Goal: Information Seeking & Learning: Learn about a topic

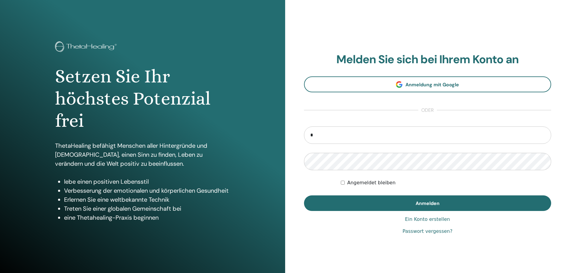
type input "**********"
click at [304, 195] on button "Anmelden" at bounding box center [428, 203] width 248 height 16
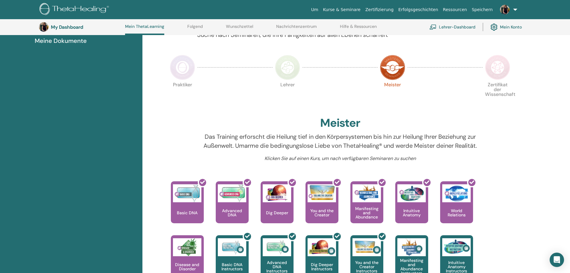
scroll to position [106, 0]
click at [286, 67] on img at bounding box center [287, 67] width 25 height 25
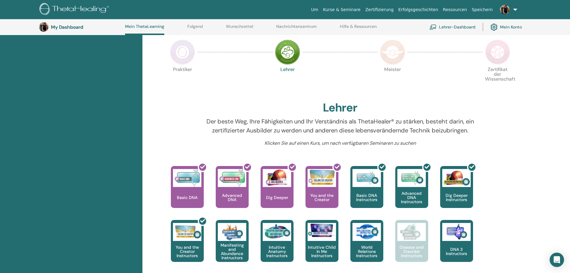
scroll to position [76, 0]
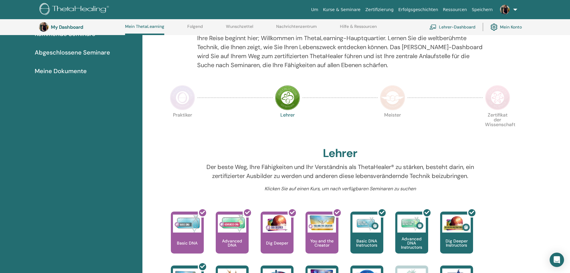
click at [184, 99] on img at bounding box center [182, 97] width 25 height 25
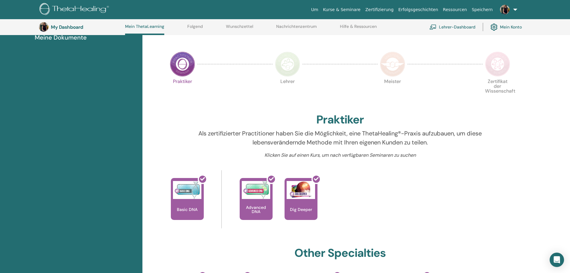
scroll to position [106, 0]
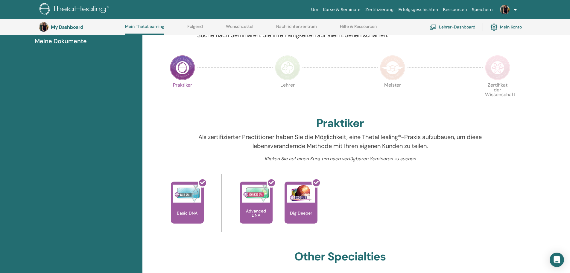
click at [381, 65] on img at bounding box center [392, 67] width 25 height 25
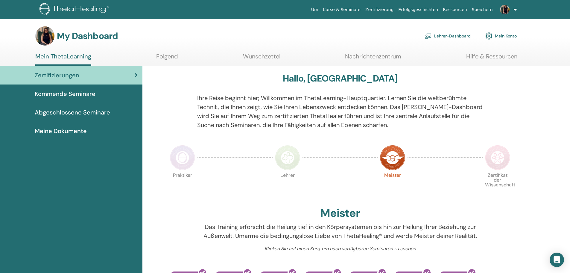
click at [494, 154] on img at bounding box center [497, 157] width 25 height 25
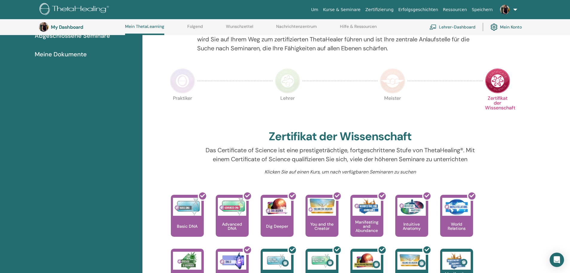
scroll to position [76, 0]
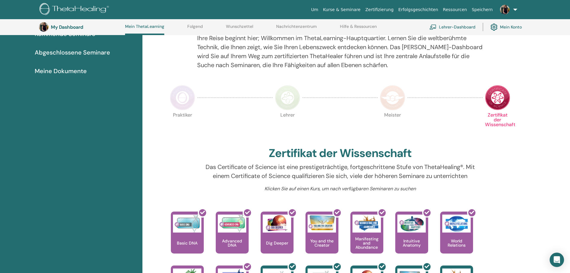
click at [397, 90] on img at bounding box center [392, 97] width 25 height 25
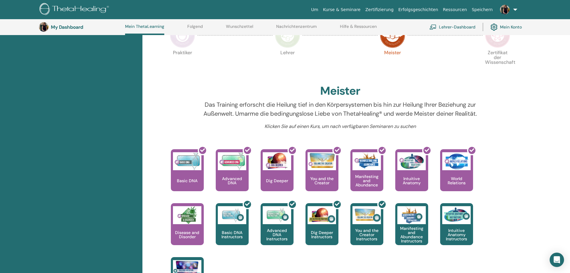
scroll to position [136, 0]
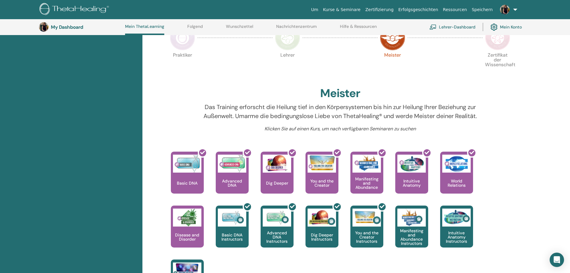
click at [290, 43] on img at bounding box center [287, 37] width 25 height 25
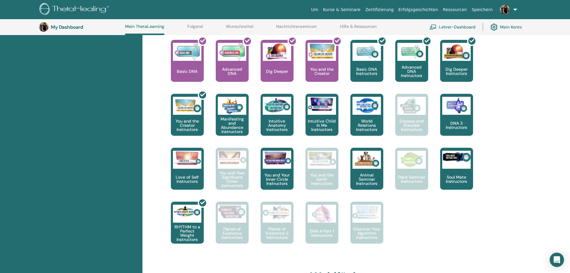
scroll to position [255, 0]
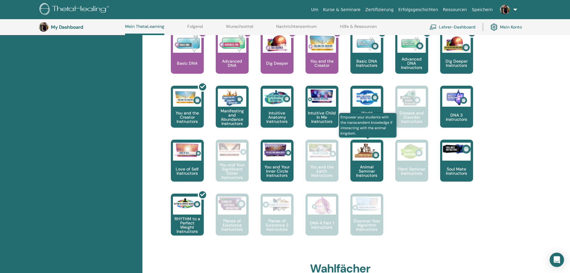
click at [364, 159] on img at bounding box center [367, 152] width 28 height 18
